Goal: Check status

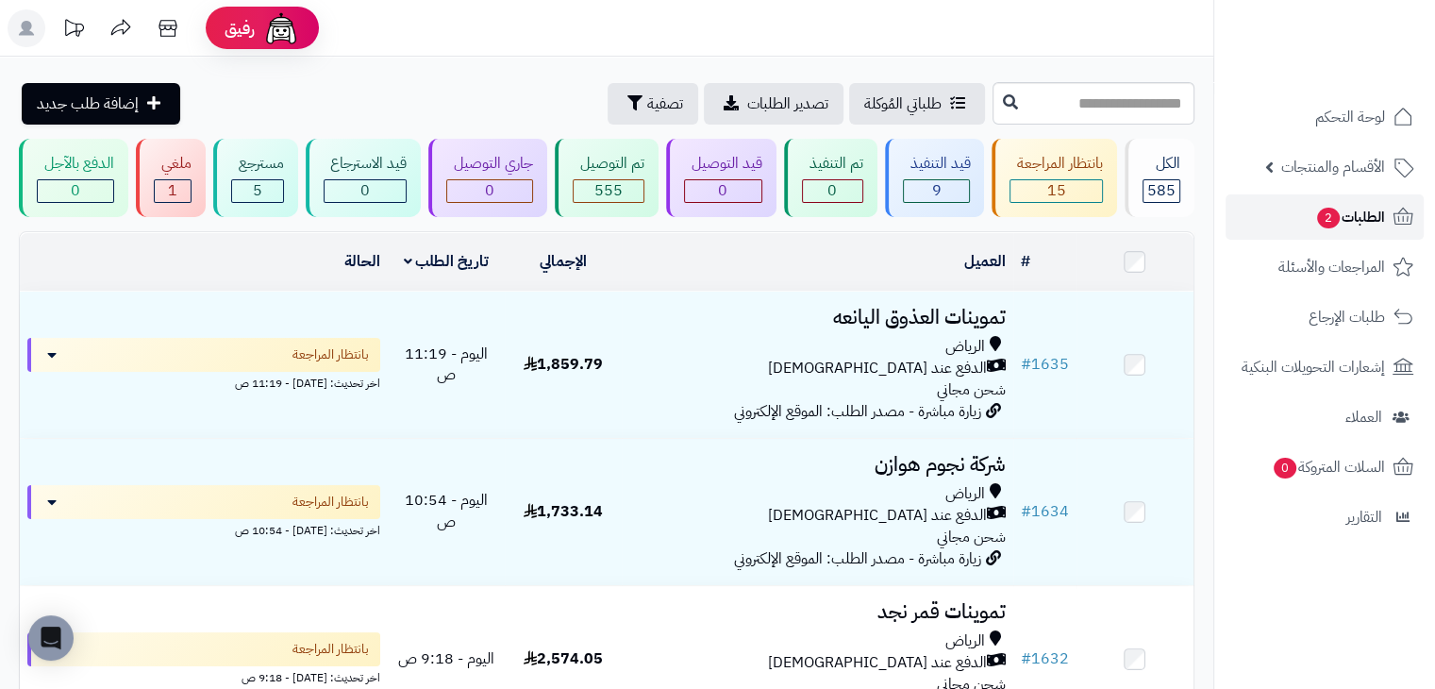
click at [1290, 215] on link "الطلبات 2" at bounding box center [1324, 216] width 198 height 45
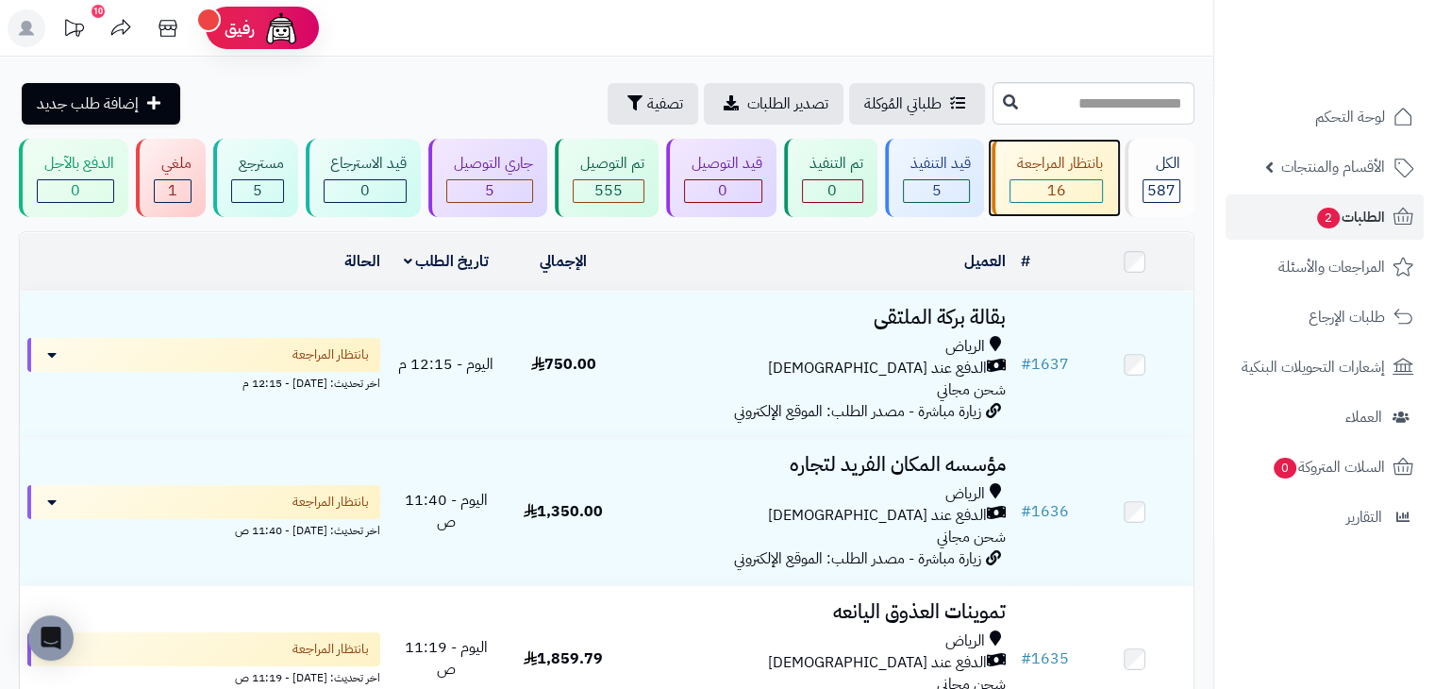
click at [1041, 182] on div "16" at bounding box center [1056, 191] width 92 height 22
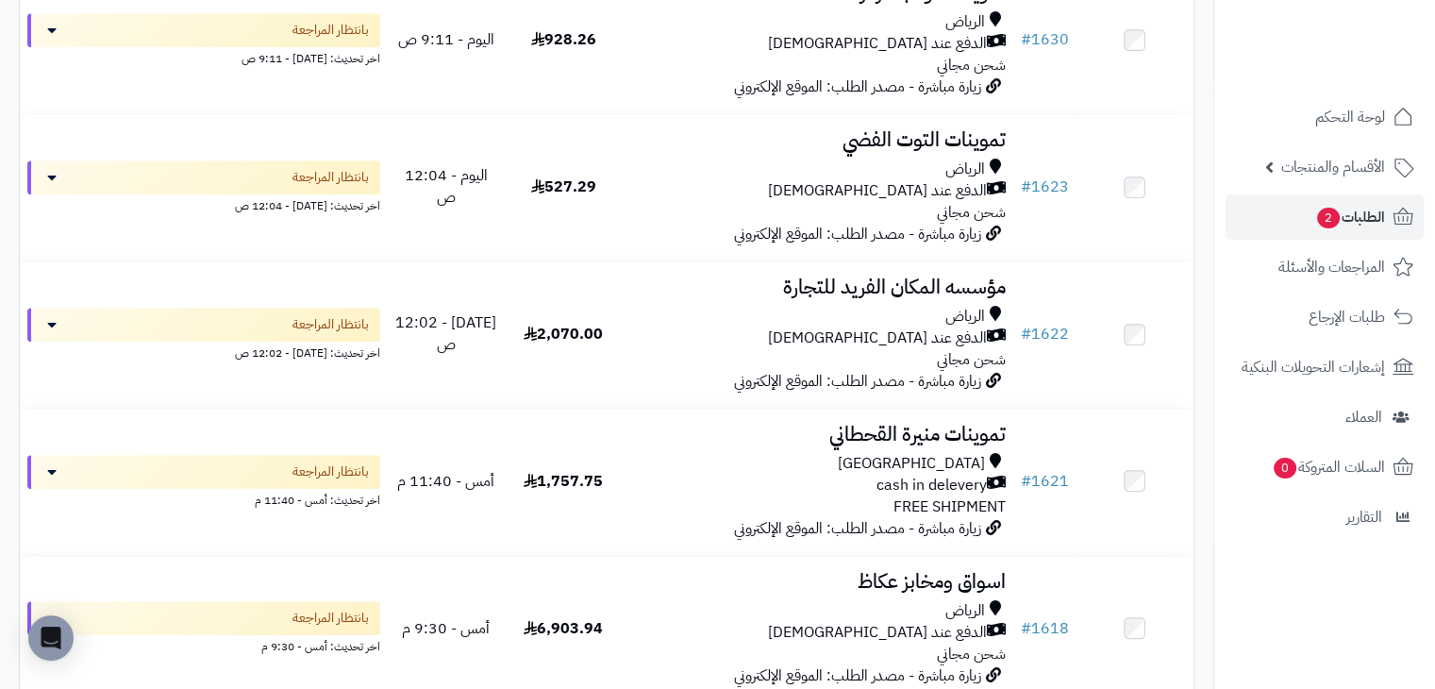
scroll to position [1226, 0]
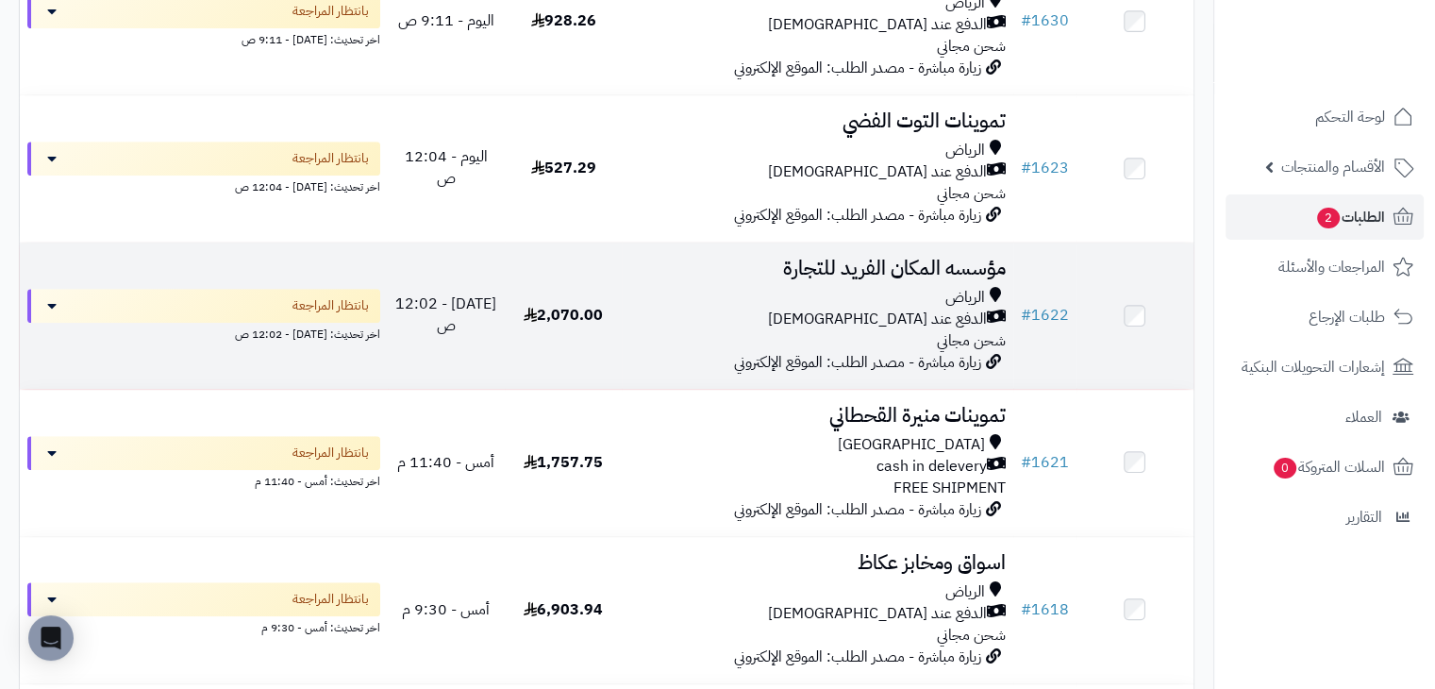
click at [1008, 293] on td "مؤسسه المكان الفريد للتجارة الرياض الدفع عند الاستلام شحن مجاني زيارة مباشرة - …" at bounding box center [817, 315] width 391 height 146
click at [1039, 313] on link "# 1622" at bounding box center [1045, 315] width 48 height 23
